Goal: Transaction & Acquisition: Purchase product/service

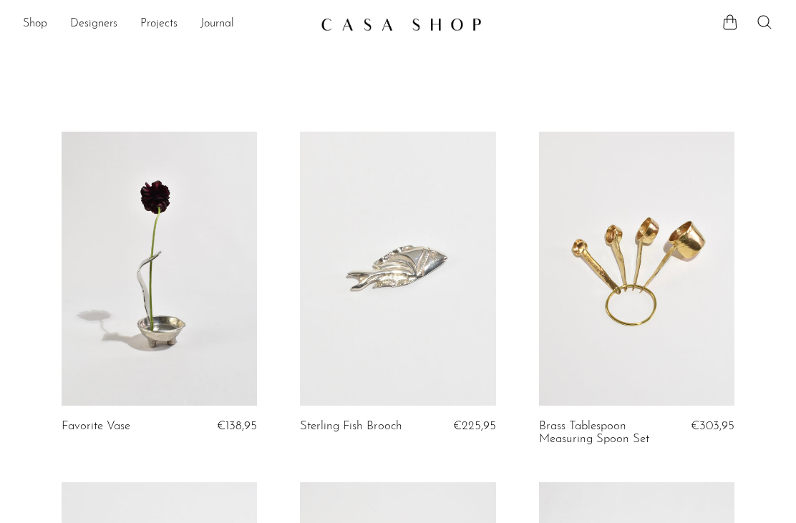
click at [29, 19] on link "Shop" at bounding box center [35, 24] width 24 height 19
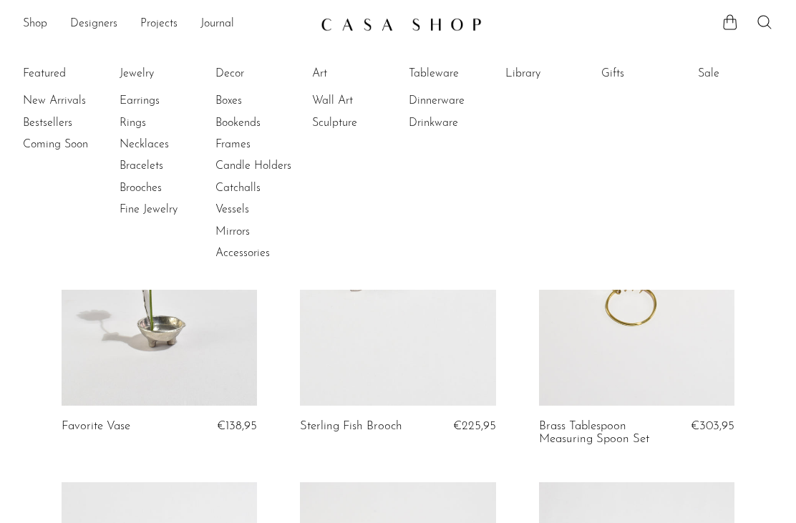
click at [128, 125] on link "Rings" at bounding box center [173, 123] width 107 height 16
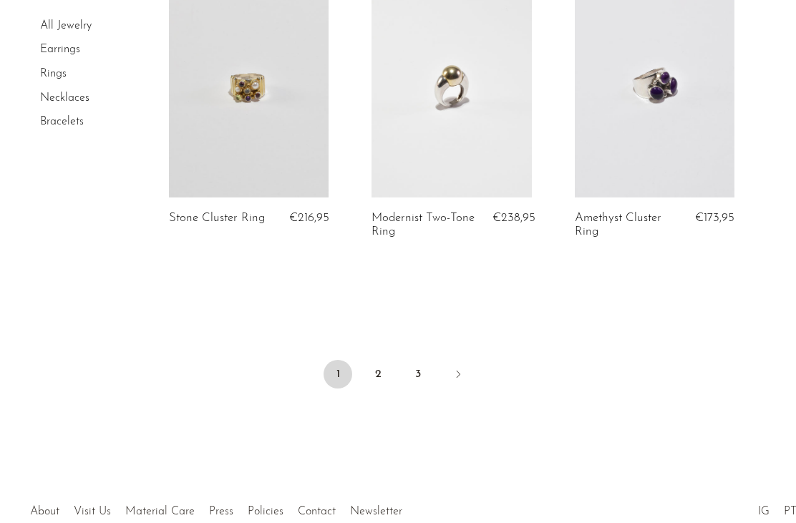
scroll to position [3478, 0]
click at [416, 360] on link "3" at bounding box center [418, 373] width 29 height 29
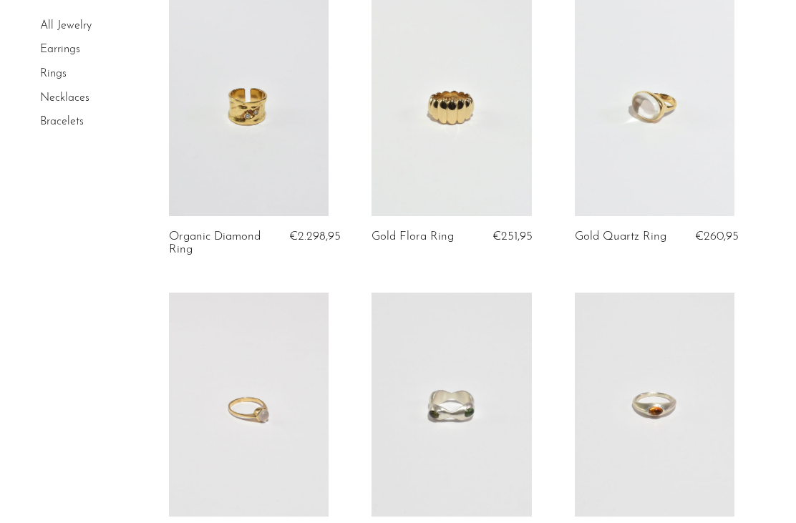
scroll to position [1917, 0]
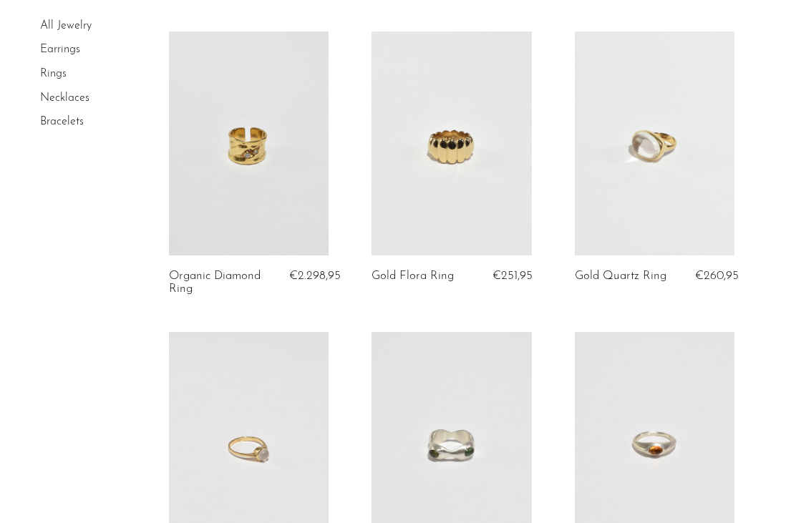
click at [658, 133] on link at bounding box center [655, 143] width 160 height 224
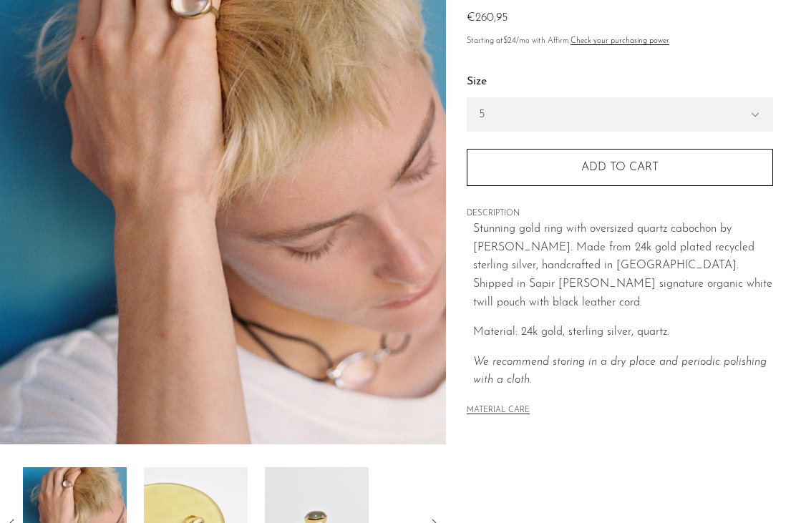
scroll to position [169, 0]
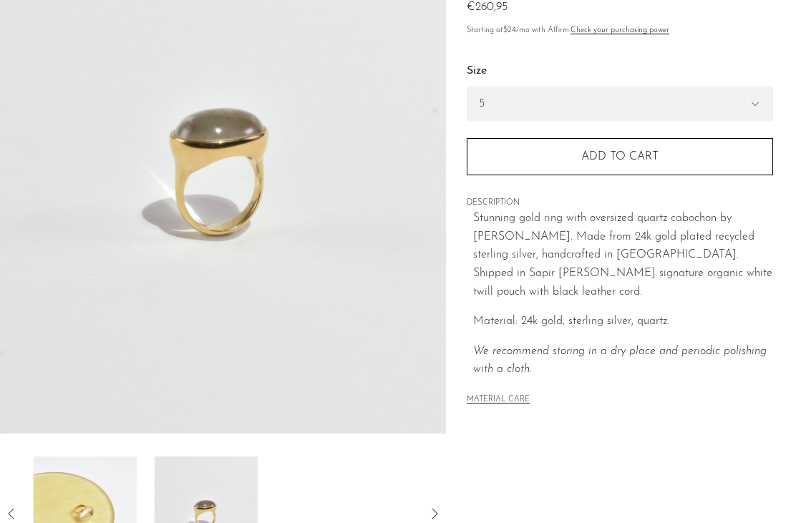
click at [201, 522] on img at bounding box center [206, 514] width 104 height 115
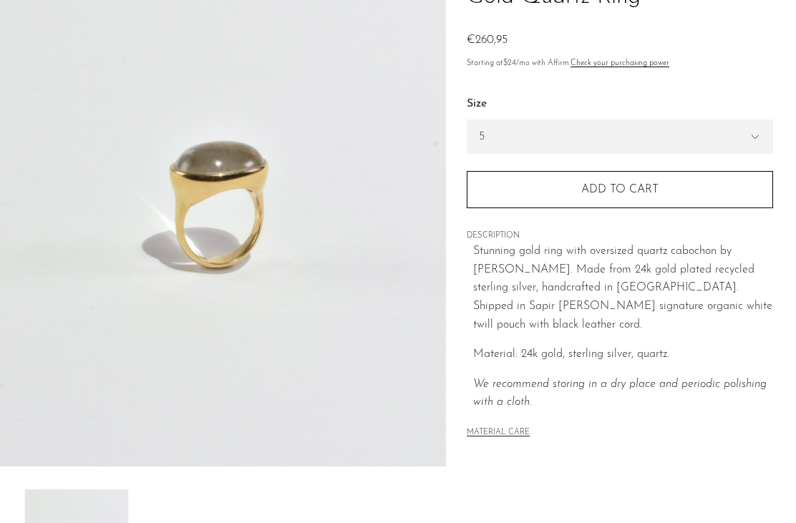
scroll to position [134, 0]
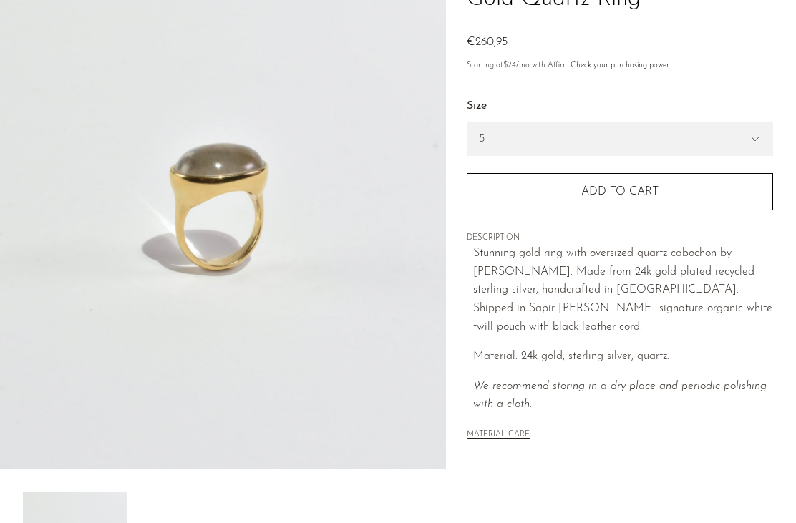
click at [681, 522] on div "Collections Rings Gold Quartz Ring €0 €260,95 Starting at $24 /mo with Affirm. …" at bounding box center [621, 269] width 350 height 674
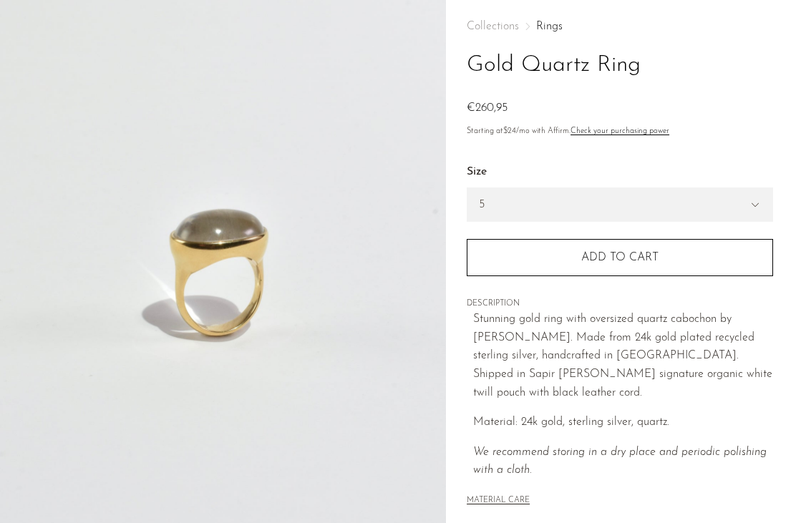
scroll to position [65, 0]
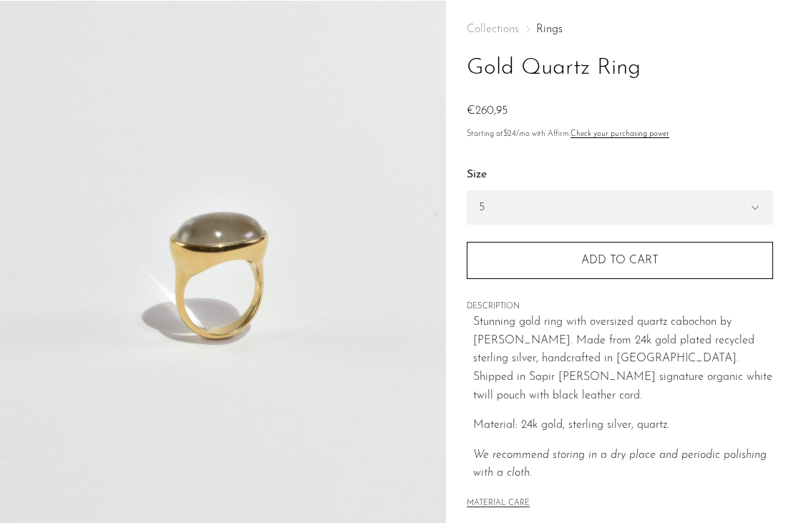
click at [613, 263] on span "Add to cart" at bounding box center [619, 260] width 77 height 11
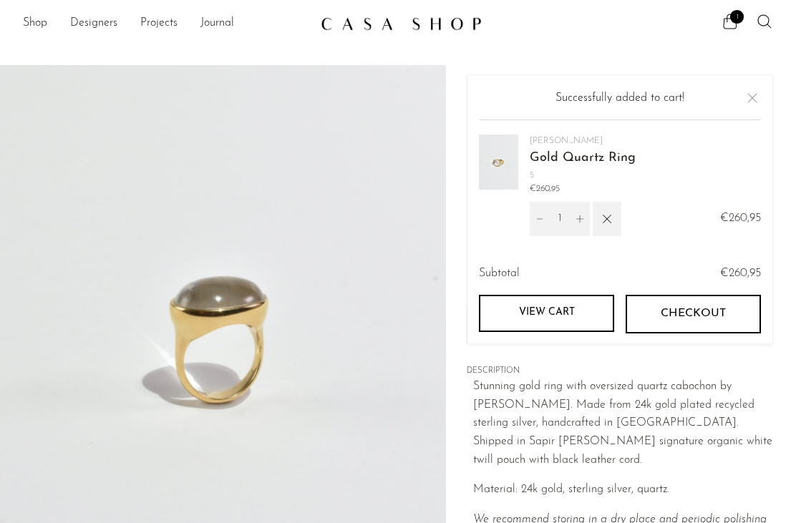
scroll to position [0, 0]
click at [548, 306] on link "View cart" at bounding box center [546, 313] width 135 height 37
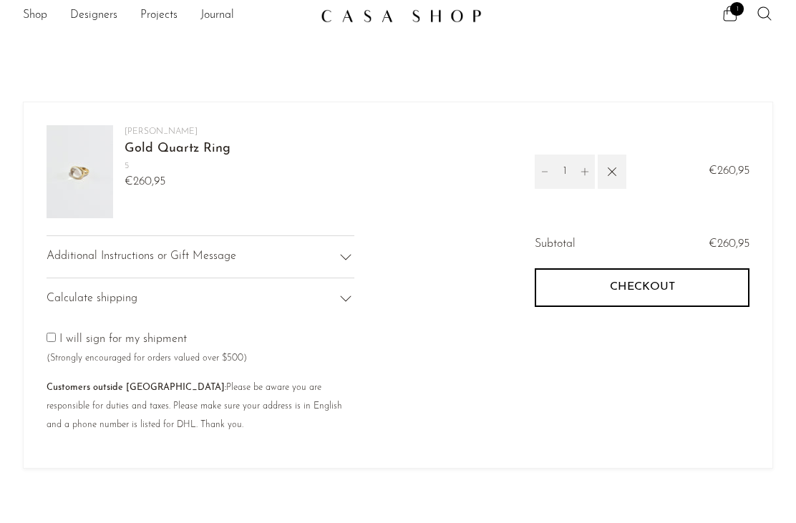
scroll to position [13, 0]
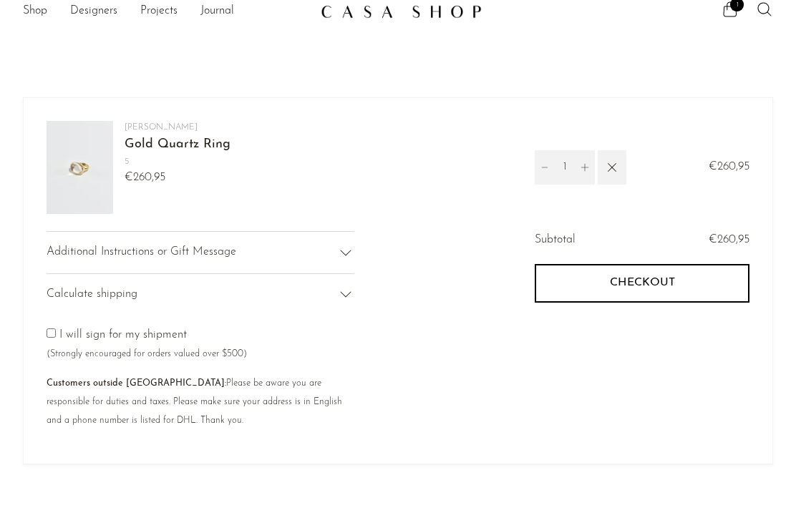
click at [354, 298] on icon at bounding box center [345, 294] width 17 height 17
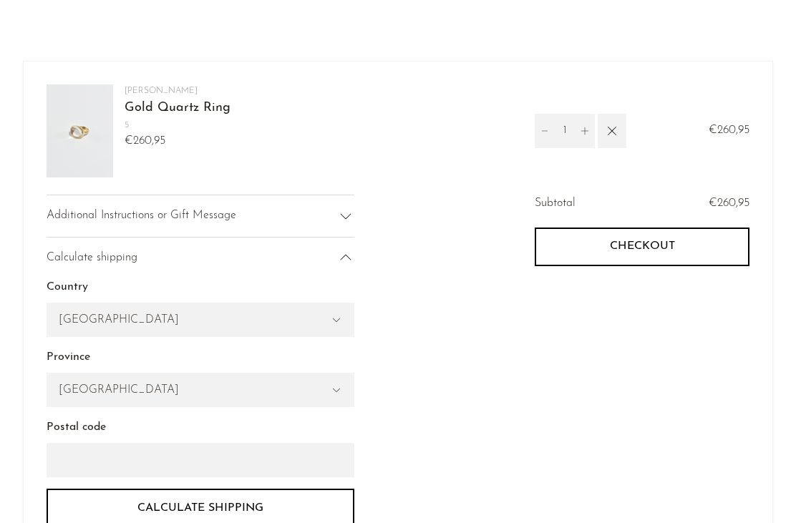
scroll to position [49, 0]
click at [318, 322] on select "United States Canada Switzerland Japan --- Albania Algeria Andorra Angola Angui…" at bounding box center [200, 319] width 306 height 33
click at [305, 306] on select "United States Canada Switzerland Japan --- Albania Algeria Andorra Angola Angui…" at bounding box center [200, 319] width 306 height 33
select select "Germany"
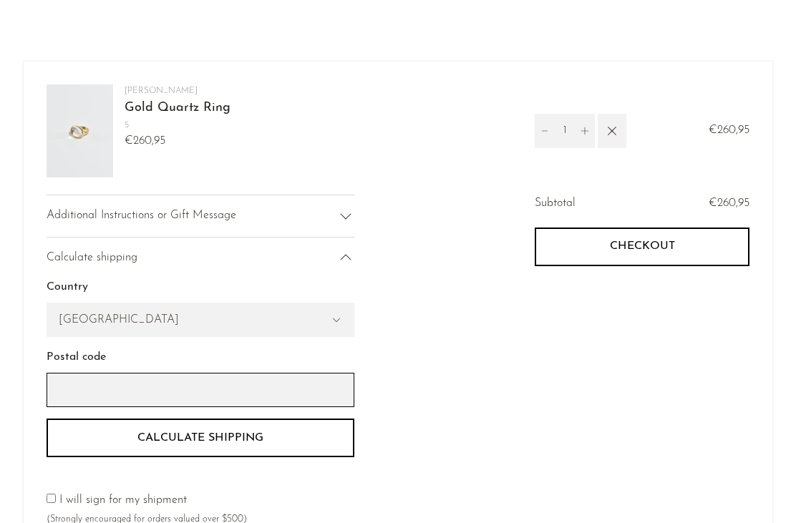
click at [280, 399] on input "Postal code" at bounding box center [201, 390] width 308 height 34
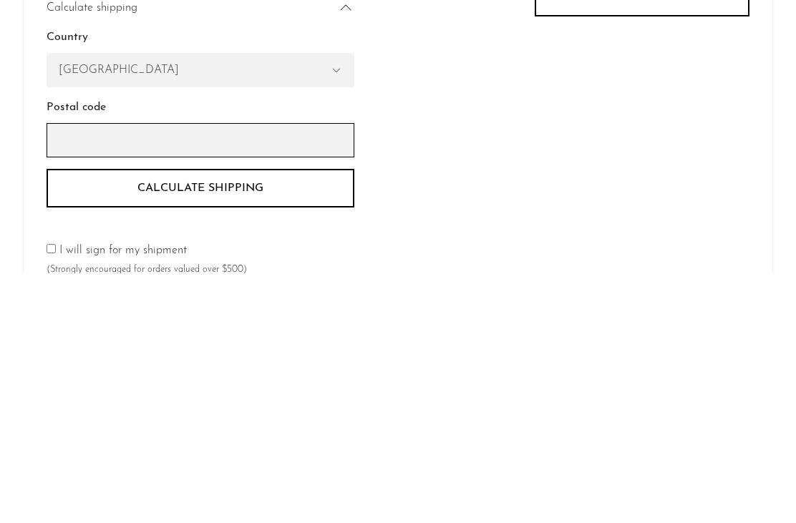
type input "12047"
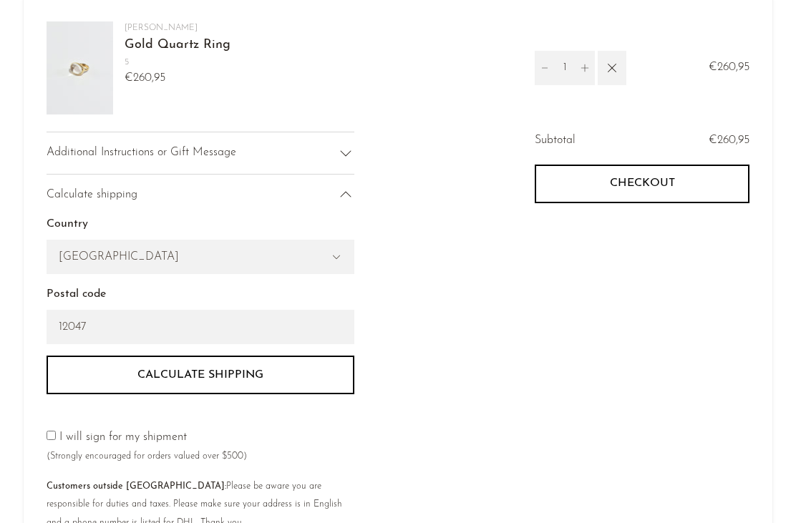
scroll to position [111, 0]
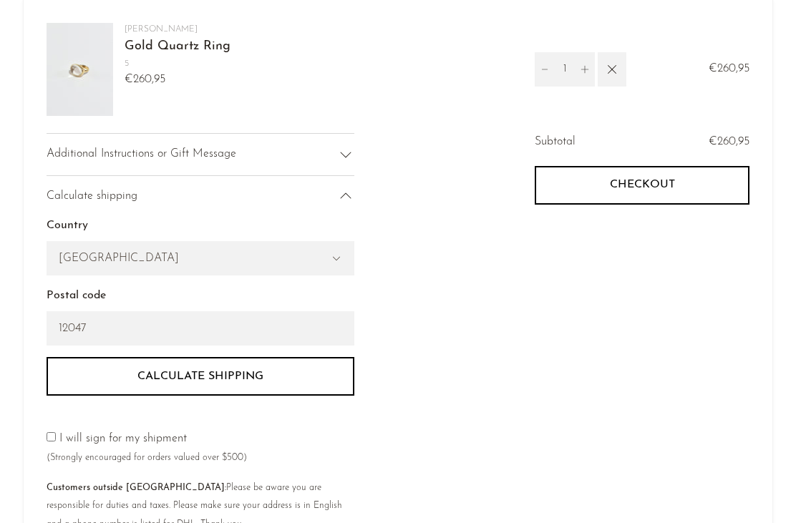
click at [274, 365] on button "Calculate shipping" at bounding box center [201, 376] width 308 height 39
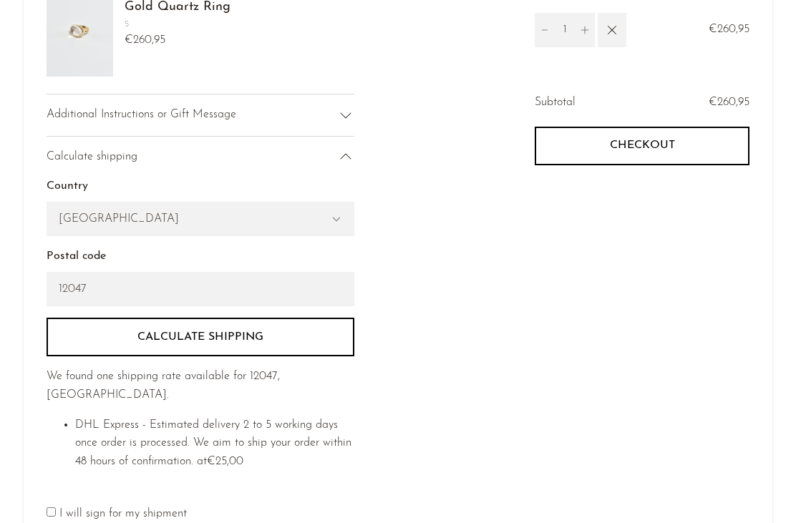
scroll to position [0, 0]
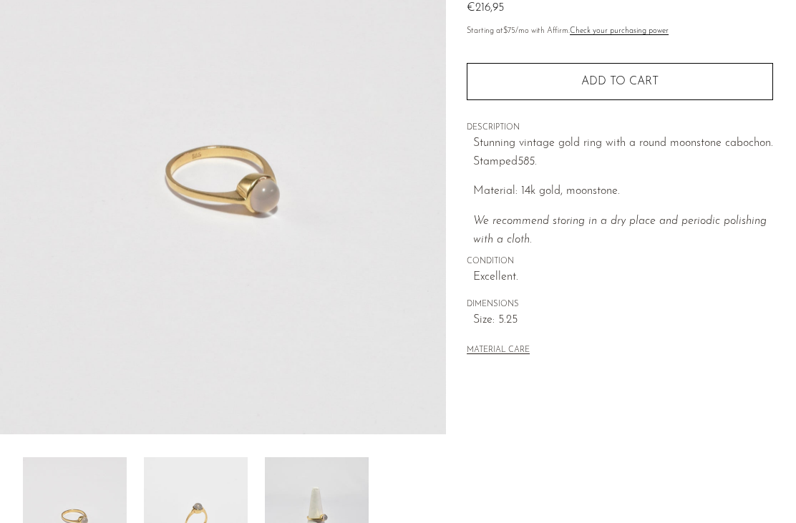
scroll to position [177, 0]
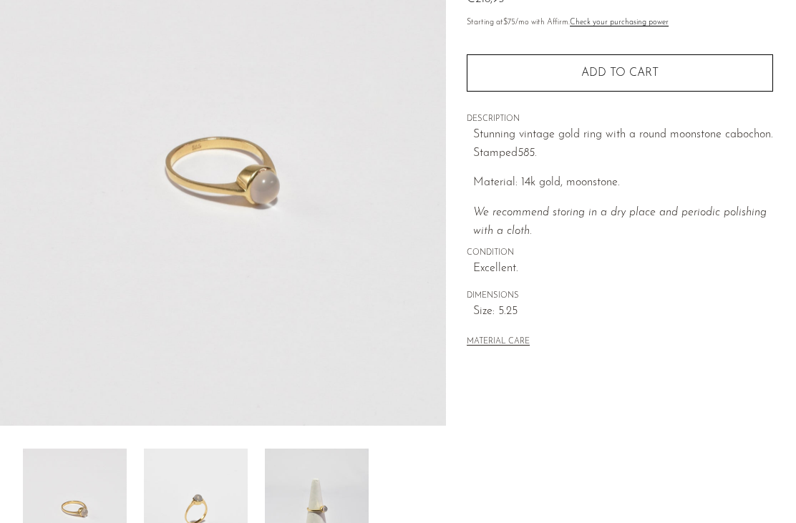
click at [198, 500] on img at bounding box center [196, 506] width 104 height 115
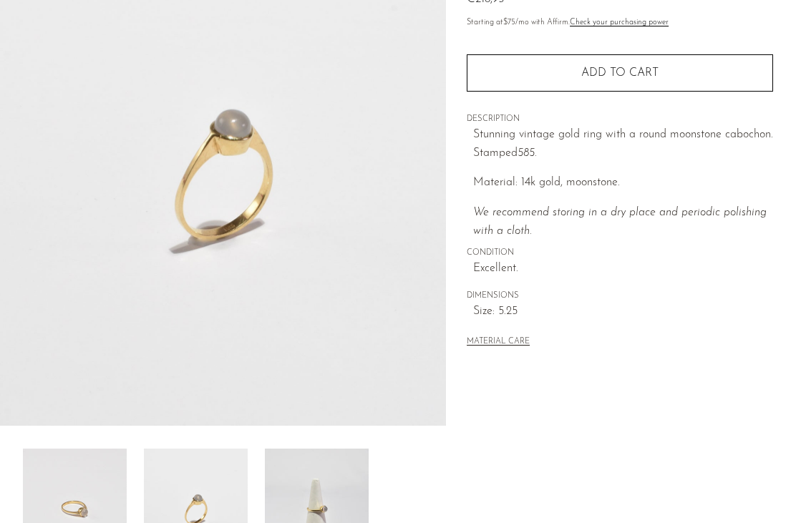
click at [310, 509] on img at bounding box center [317, 506] width 104 height 115
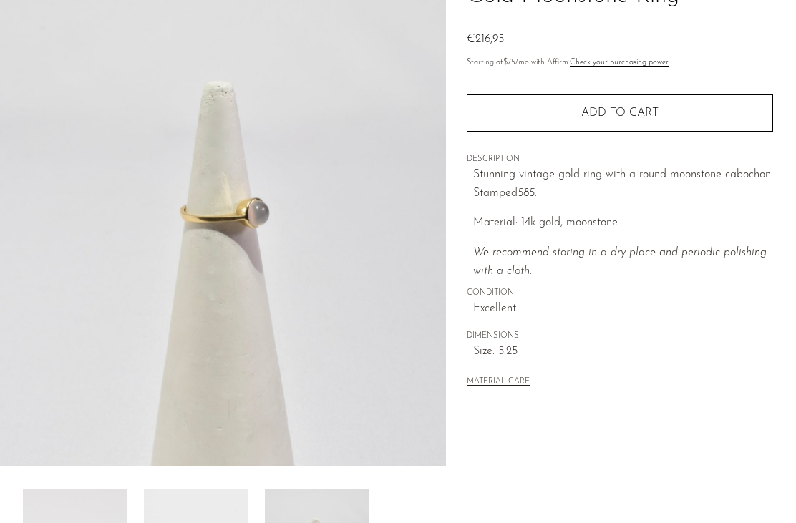
scroll to position [135, 0]
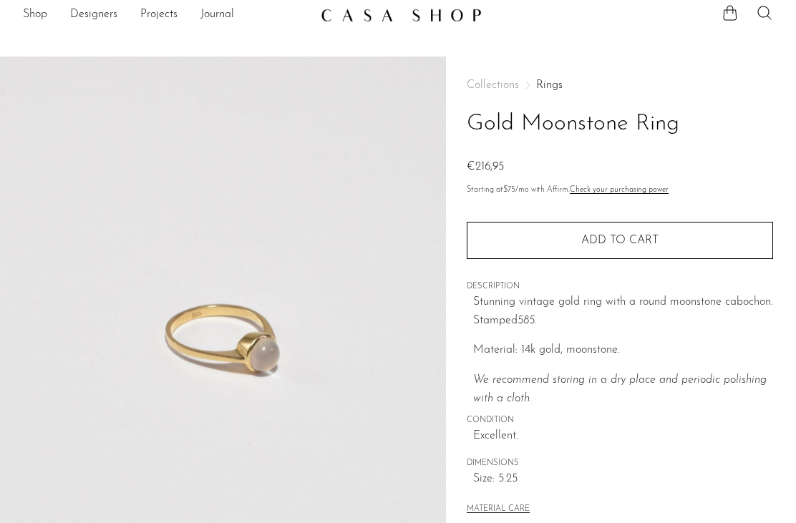
scroll to position [0, 0]
